Goal: Task Accomplishment & Management: Manage account settings

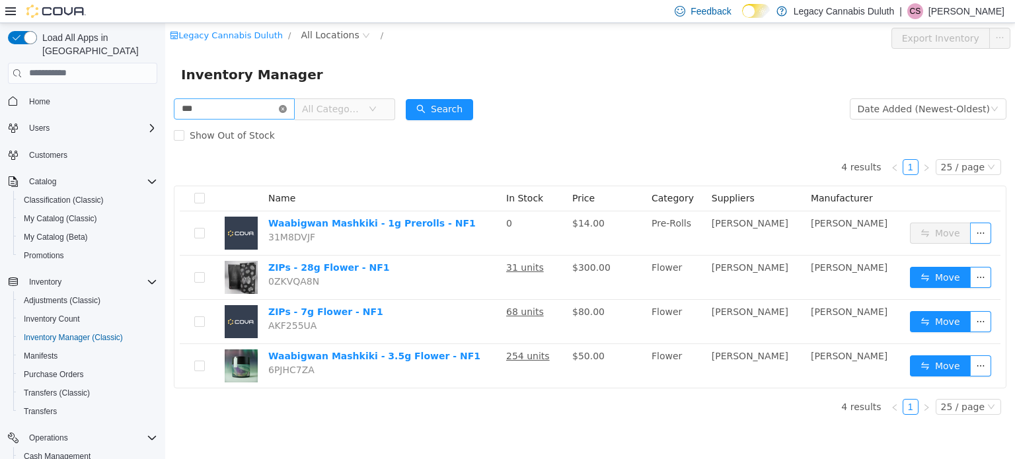
click at [287, 110] on icon "icon: close-circle" at bounding box center [283, 108] width 8 height 8
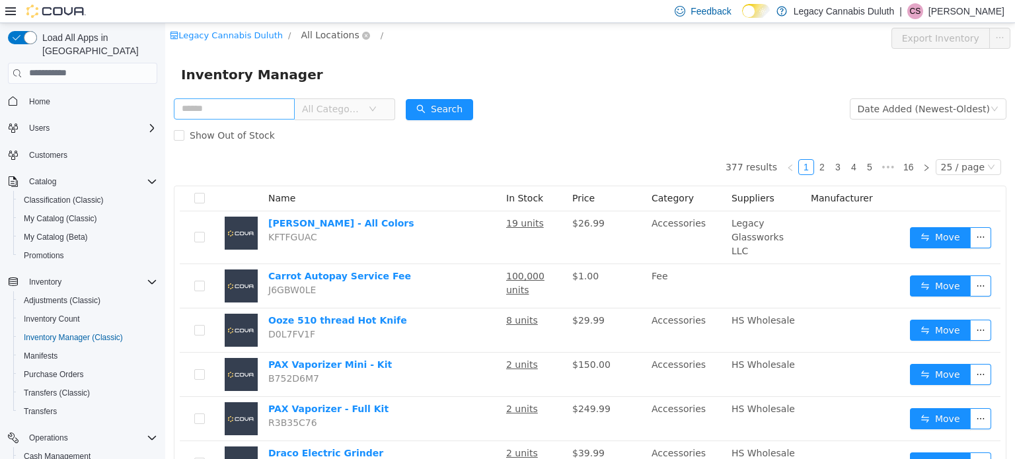
click at [326, 35] on span "All Locations" at bounding box center [330, 34] width 58 height 15
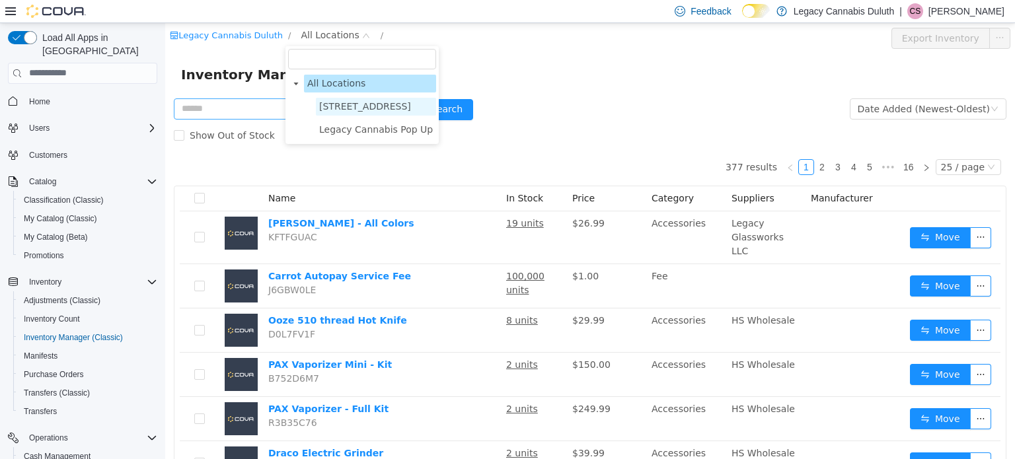
click at [353, 101] on span "1906 W Superior St." at bounding box center [365, 105] width 92 height 11
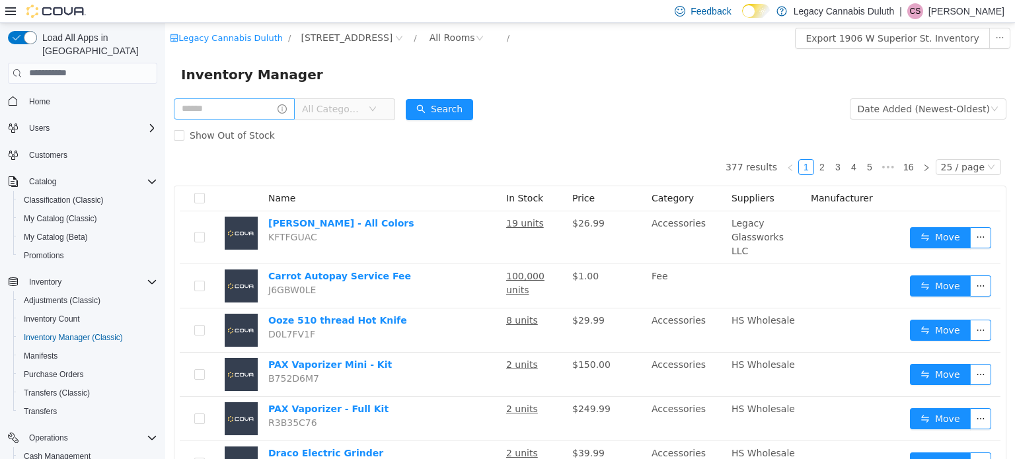
click at [590, 116] on form "All Categories Date Added (Newest-Oldest) Search Show Out of Stock" at bounding box center [590, 121] width 833 height 53
click at [432, 41] on div "All Rooms" at bounding box center [453, 37] width 46 height 20
click at [430, 104] on li "Receiving" at bounding box center [440, 106] width 79 height 21
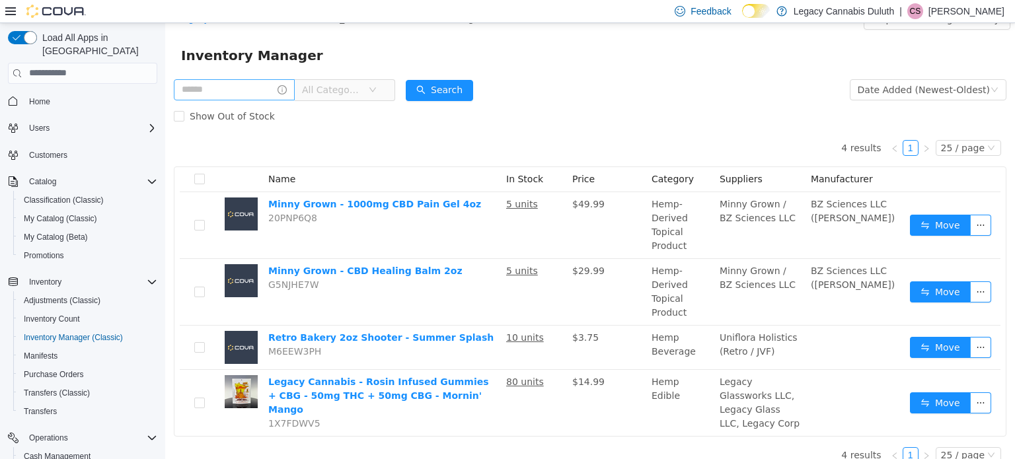
scroll to position [19, 0]
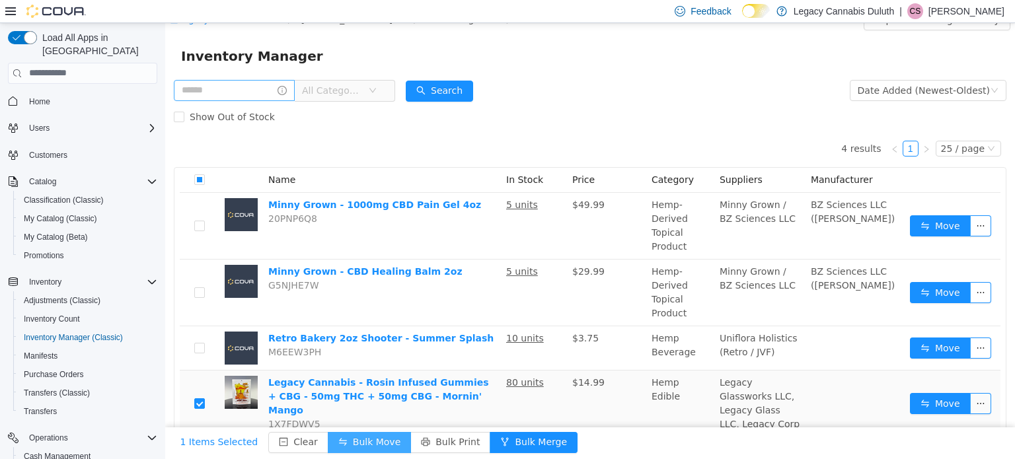
click at [353, 445] on button "Bulk Move" at bounding box center [369, 442] width 83 height 21
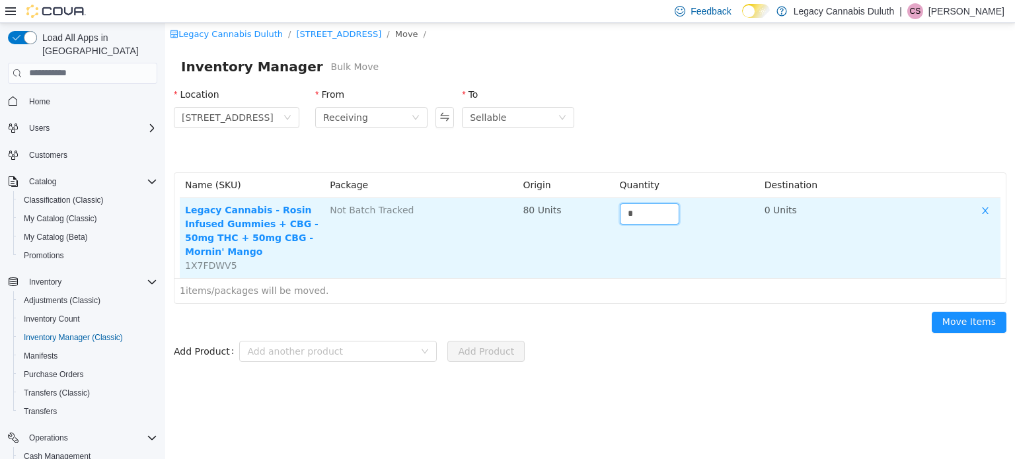
drag, startPoint x: 643, startPoint y: 206, endPoint x: 565, endPoint y: 210, distance: 78.1
click at [565, 210] on tr "Legacy Cannabis - Rosin Infused Gummies + CBG - 50mg THC + 50mg CBG - Mornin' M…" at bounding box center [590, 238] width 821 height 80
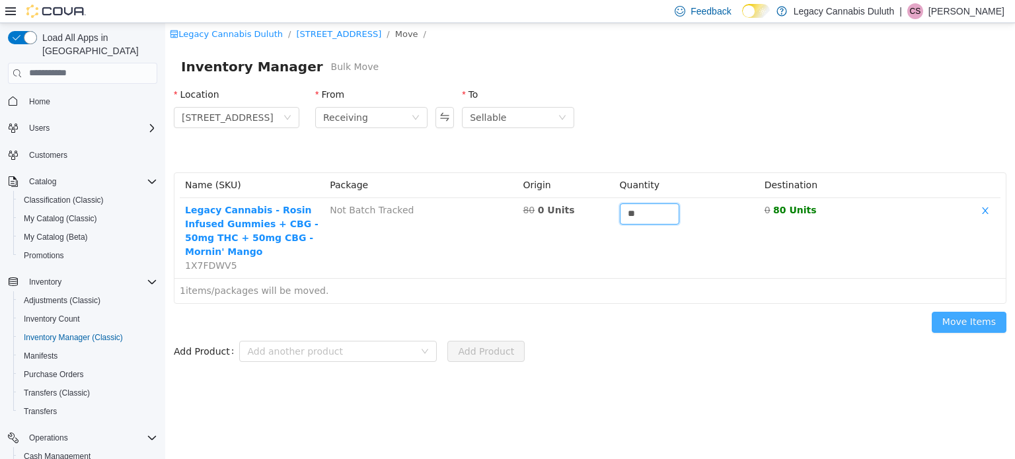
type input "**"
click at [959, 319] on button "Move Items" at bounding box center [969, 321] width 75 height 21
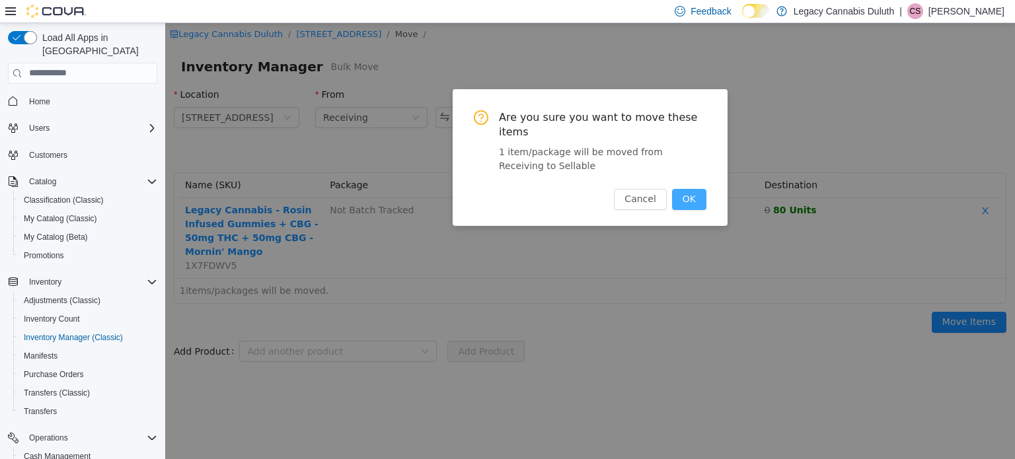
click at [697, 188] on button "OK" at bounding box center [689, 198] width 34 height 21
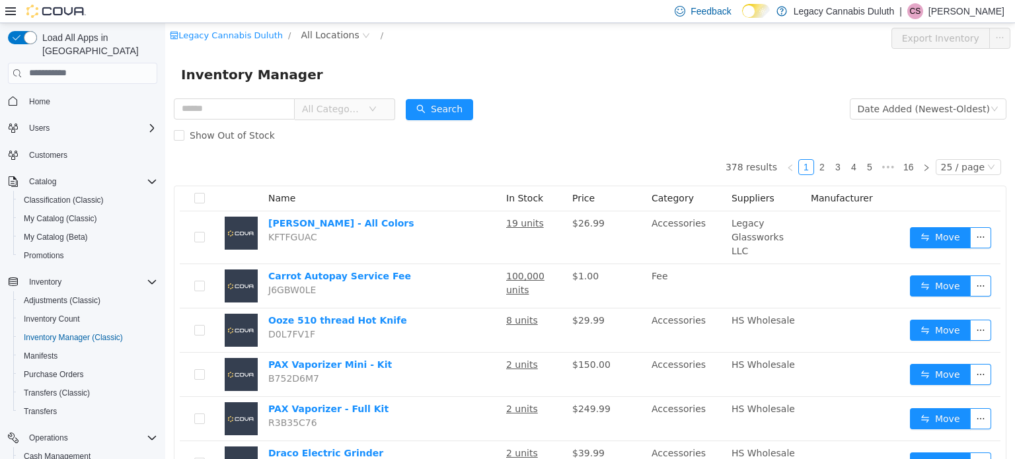
click at [305, 143] on div "Show Out of Stock" at bounding box center [590, 135] width 833 height 26
click at [325, 34] on span "All Locations" at bounding box center [330, 34] width 58 height 15
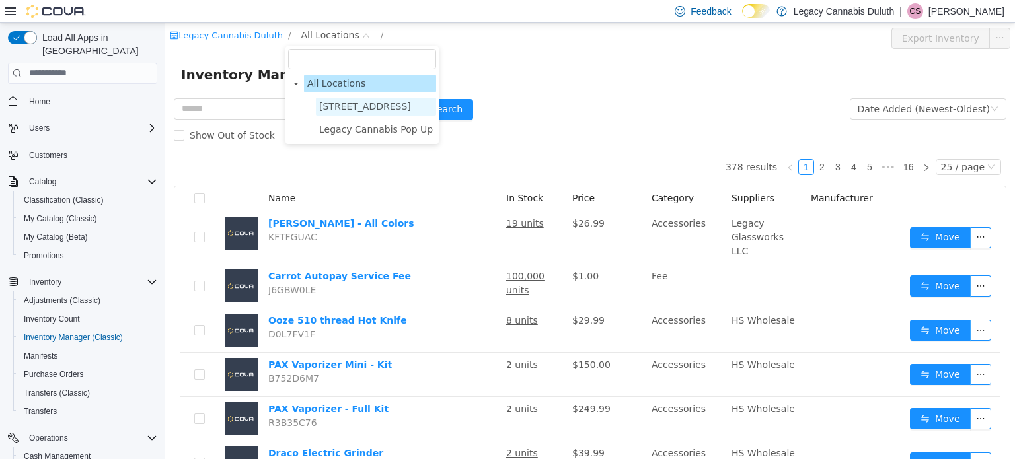
click at [374, 113] on span "[STREET_ADDRESS]" at bounding box center [376, 106] width 120 height 18
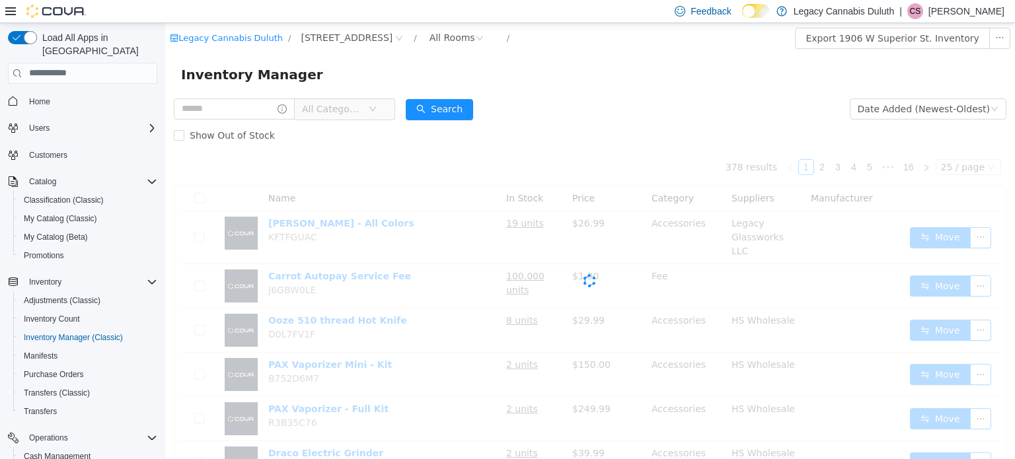
click at [589, 134] on div "Show Out of Stock" at bounding box center [590, 135] width 833 height 26
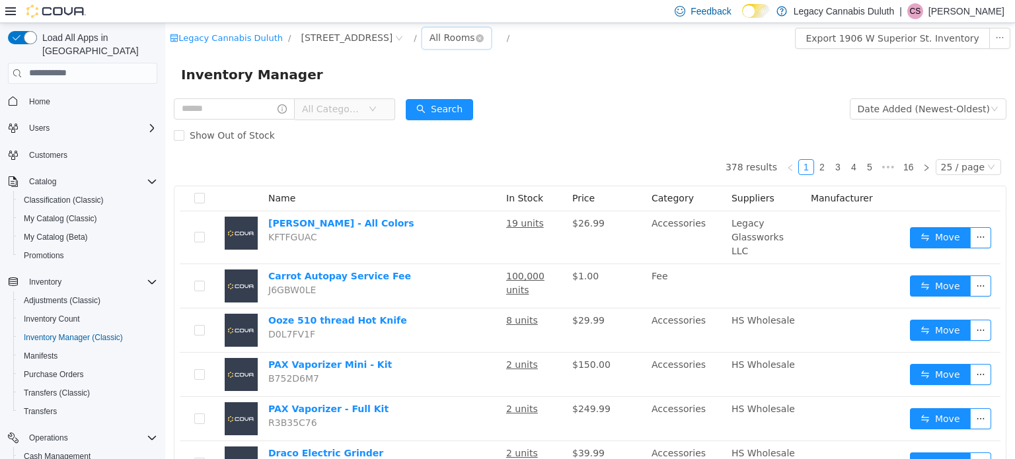
click at [440, 40] on div "All Rooms" at bounding box center [453, 37] width 46 height 20
click at [442, 112] on li "Receiving" at bounding box center [440, 106] width 79 height 21
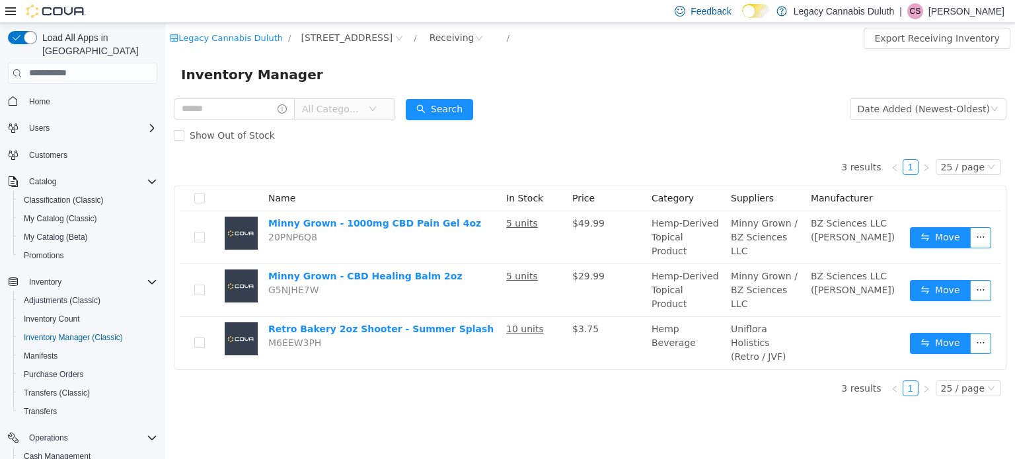
click at [545, 134] on div "Show Out of Stock" at bounding box center [590, 135] width 833 height 26
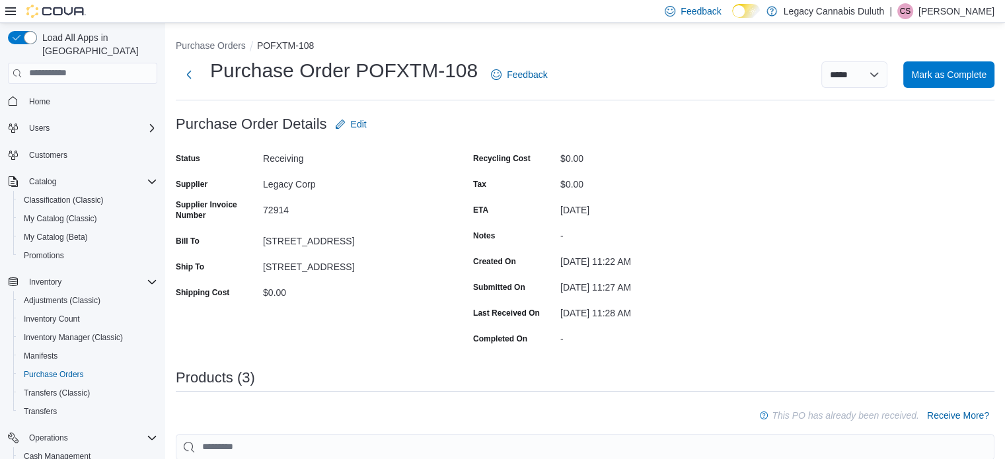
scroll to position [124, 0]
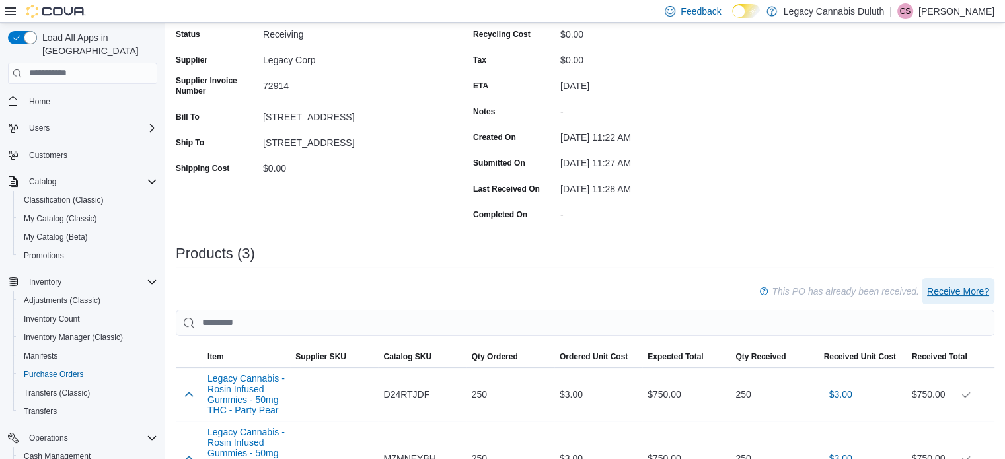
click at [965, 290] on span "Receive More?" at bounding box center [958, 291] width 62 height 13
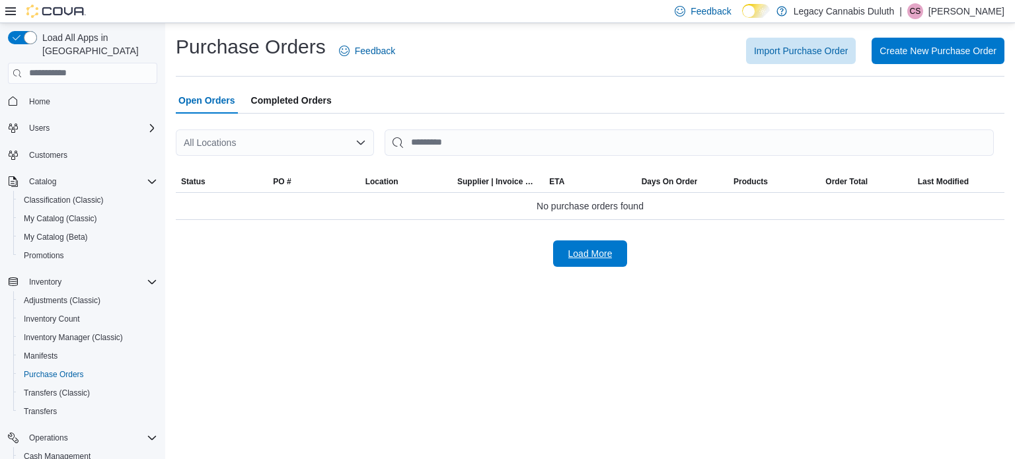
click at [571, 260] on span "Load More" at bounding box center [590, 254] width 58 height 26
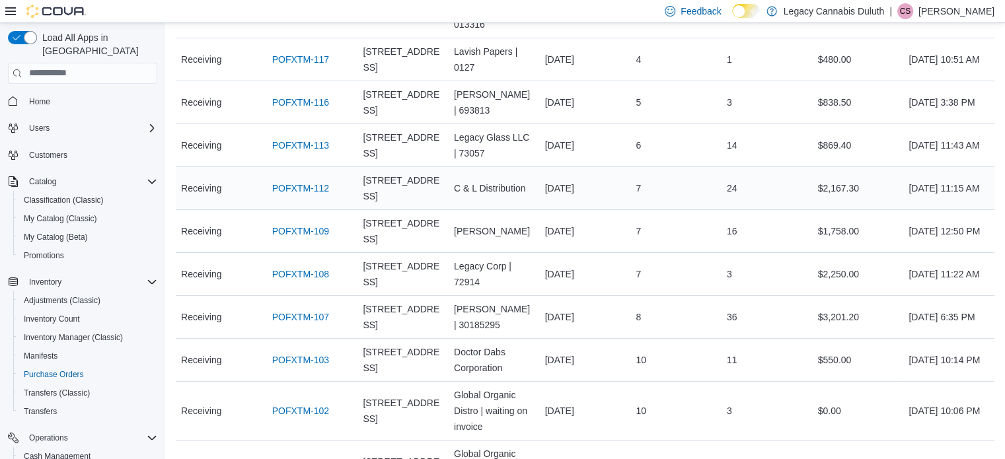
scroll to position [213, 0]
click at [317, 274] on link "POFXTM-108" at bounding box center [300, 275] width 57 height 16
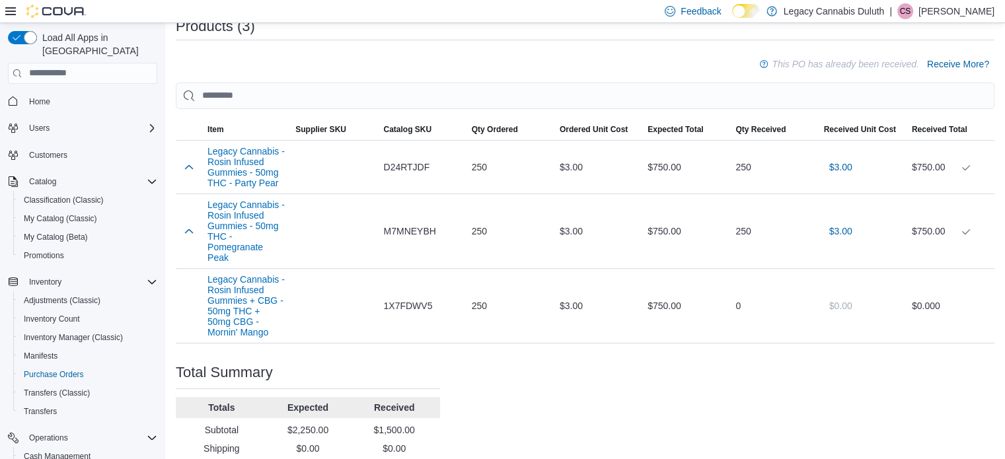
scroll to position [146, 0]
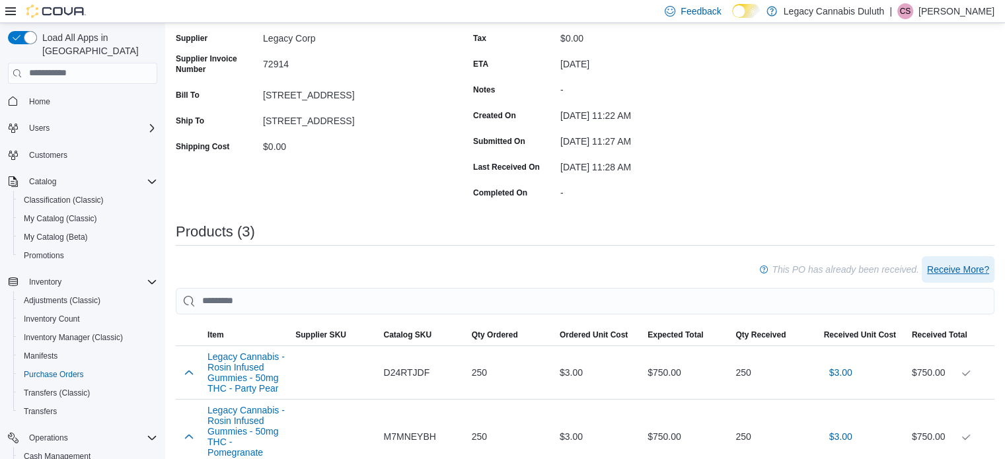
click at [969, 264] on span "Receive More?" at bounding box center [958, 269] width 62 height 13
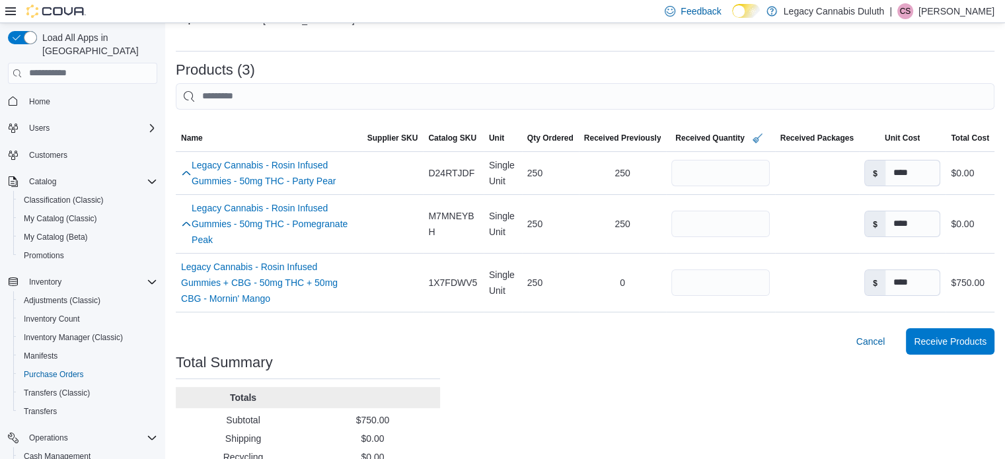
scroll to position [272, 0]
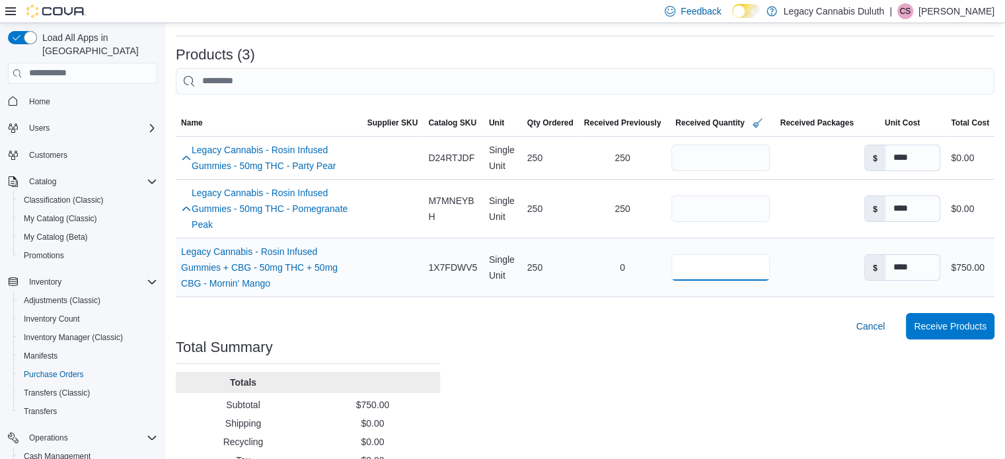
drag, startPoint x: 718, startPoint y: 268, endPoint x: 621, endPoint y: 261, distance: 97.4
click at [621, 261] on tr "Name Legacy Cannabis - Rosin Infused Gummies + CBG - 50mg THC + 50mg CBG - Morn…" at bounding box center [585, 267] width 819 height 59
type input "**"
click at [966, 328] on span "Receive Products" at bounding box center [950, 325] width 73 height 13
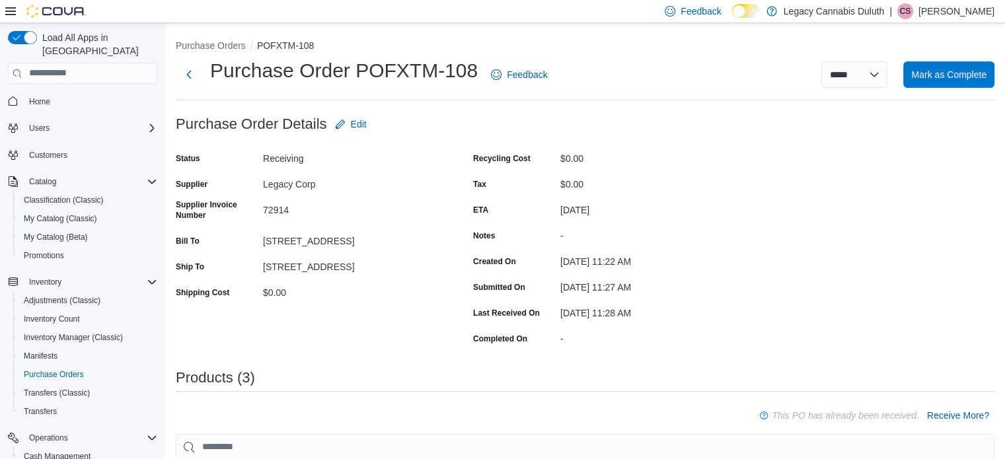
click at [493, 167] on div "Recycling Cost" at bounding box center [514, 158] width 82 height 20
click at [563, 110] on div "Purchase Orders POFXTM-108 Purchase Order POFXTM-108 Feedback ***** ***** Mark …" at bounding box center [585, 456] width 819 height 835
click at [676, 227] on div "-" at bounding box center [649, 233] width 177 height 16
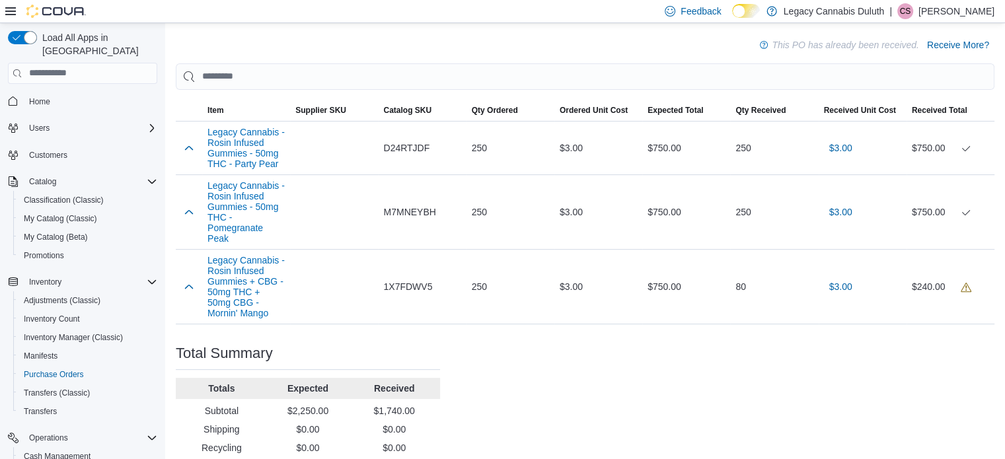
scroll to position [420, 0]
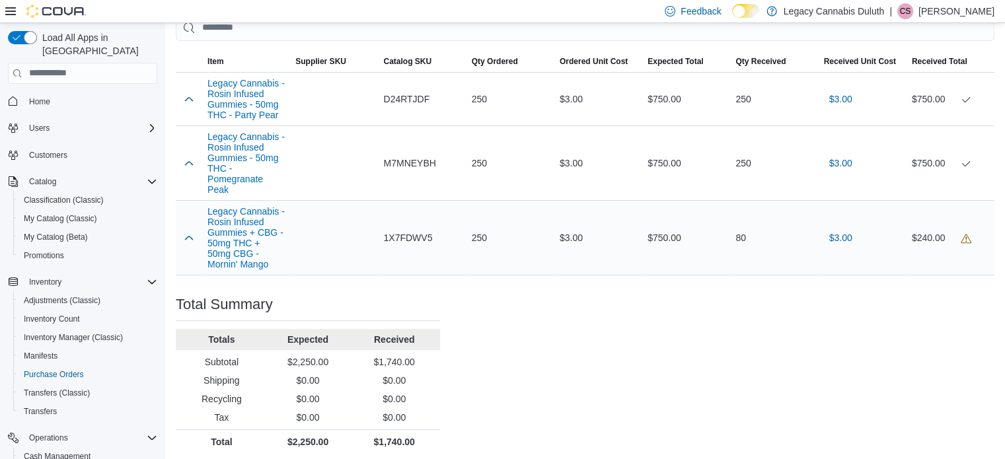
click at [788, 248] on div "80" at bounding box center [774, 238] width 88 height 26
